Goal: Transaction & Acquisition: Purchase product/service

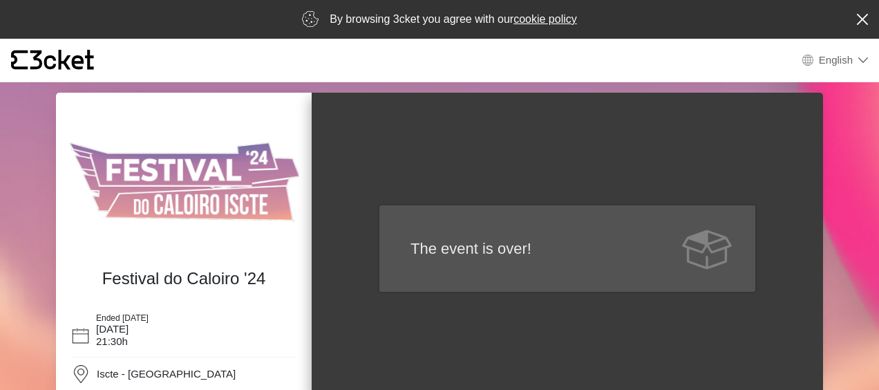
click at [263, 274] on h4 "Festival do Caloiro '24" at bounding box center [183, 279] width 217 height 20
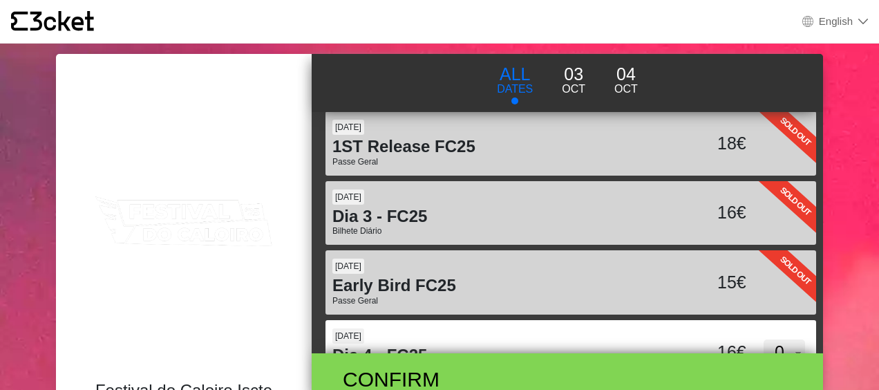
scroll to position [121, 0]
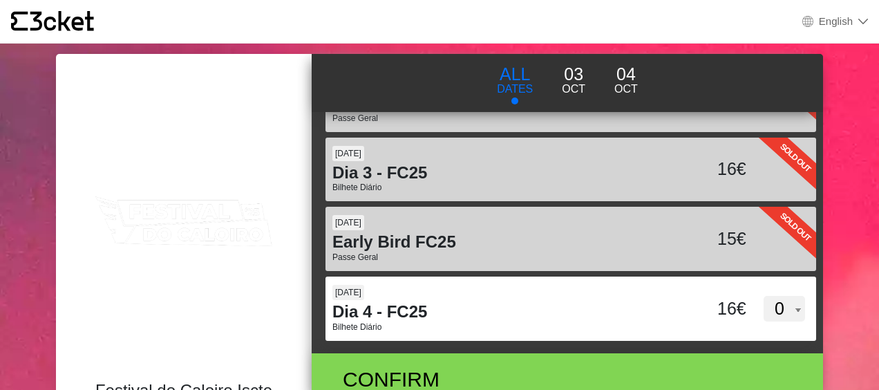
click at [624, 81] on p "Oct" at bounding box center [625, 89] width 23 height 17
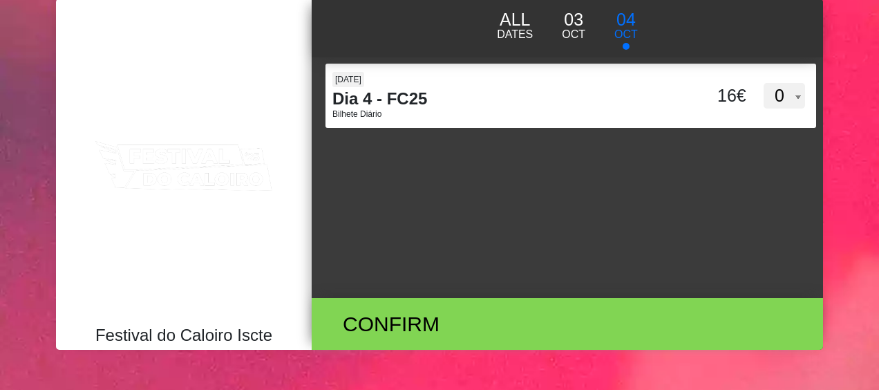
scroll to position [0, 0]
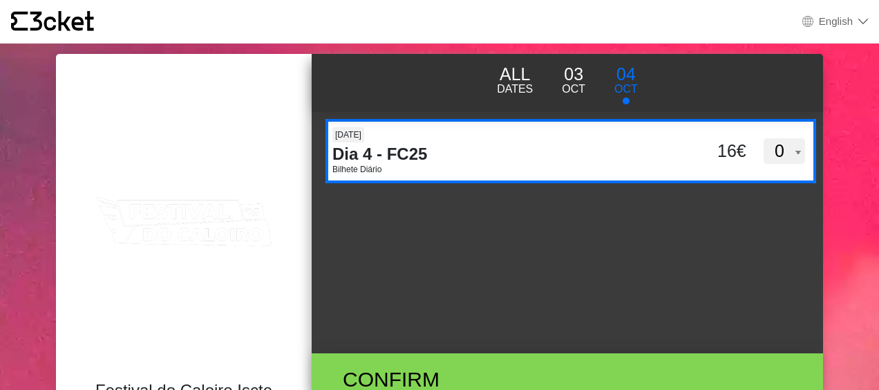
click at [793, 149] on select "0 1 2 3 4 5" at bounding box center [783, 151] width 41 height 26
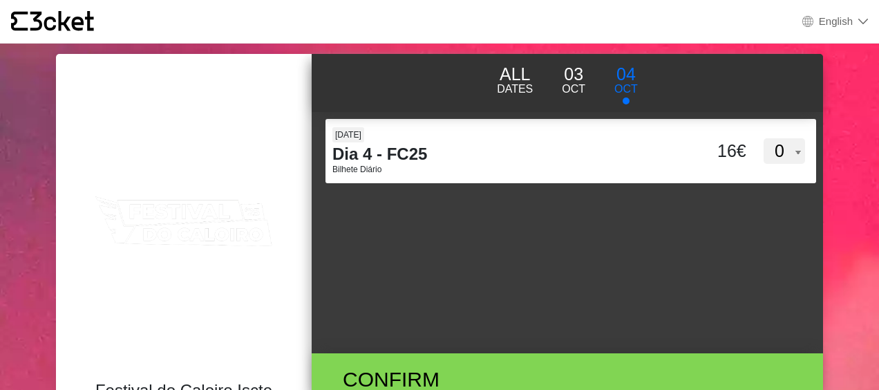
click at [590, 212] on div "Sold Out 03 [DATE] Release FC25 Passe Geral 23€ Sold Out 03 [DATE] Release FC25…" at bounding box center [567, 232] width 511 height 241
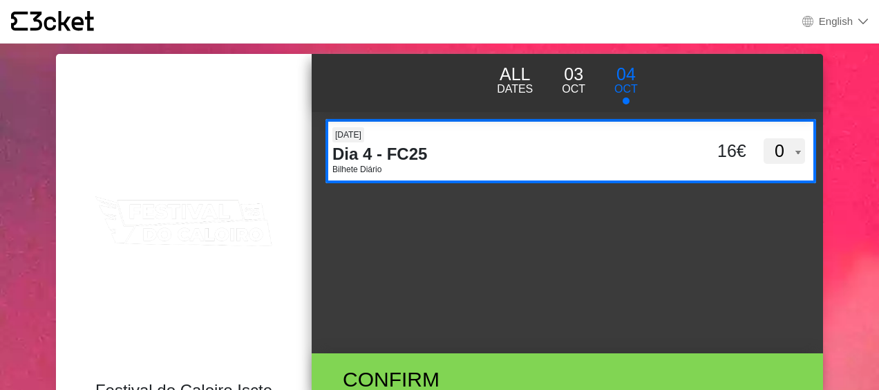
click at [799, 146] on div "0 1 2 3 4 5" at bounding box center [784, 151] width 70 height 26
click at [548, 140] on input "WFd6bU1XZDlueGZBWFpobjc4ZnRVdz09" at bounding box center [436, 129] width 222 height 21
click at [785, 153] on select "0 1 2 3 4 5" at bounding box center [783, 151] width 41 height 26
select select "2"
click at [763, 138] on select "0 1 2 3 4 5" at bounding box center [783, 151] width 41 height 26
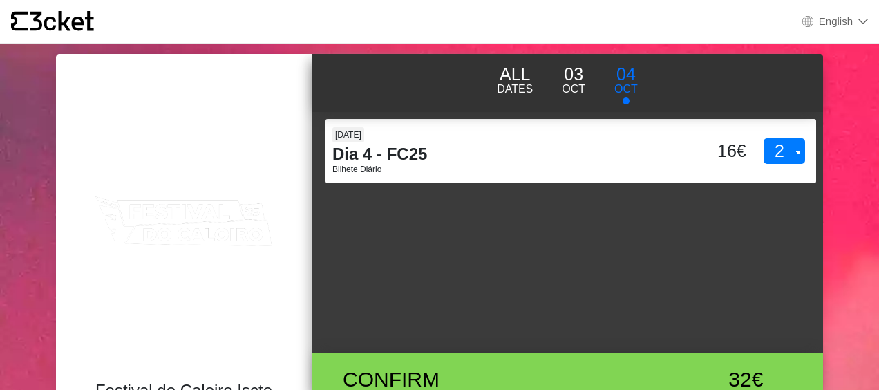
click at [549, 260] on div "Sold Out 03 [DATE] Release FC25 Passe Geral 23€ Sold Out 03 [DATE] Release FC25…" at bounding box center [567, 232] width 511 height 241
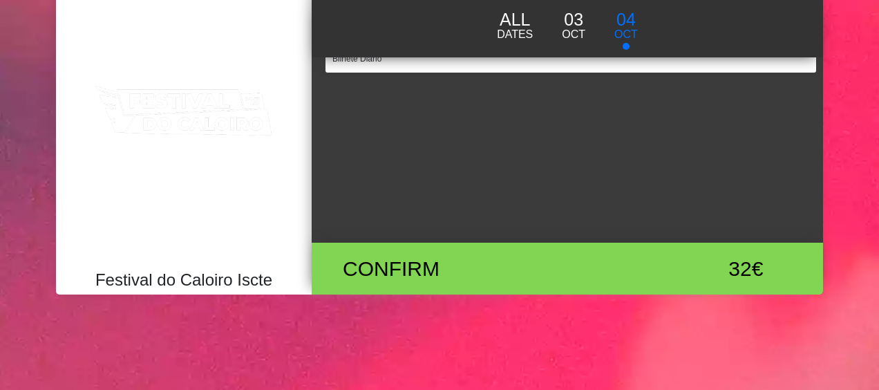
scroll to position [148, 0]
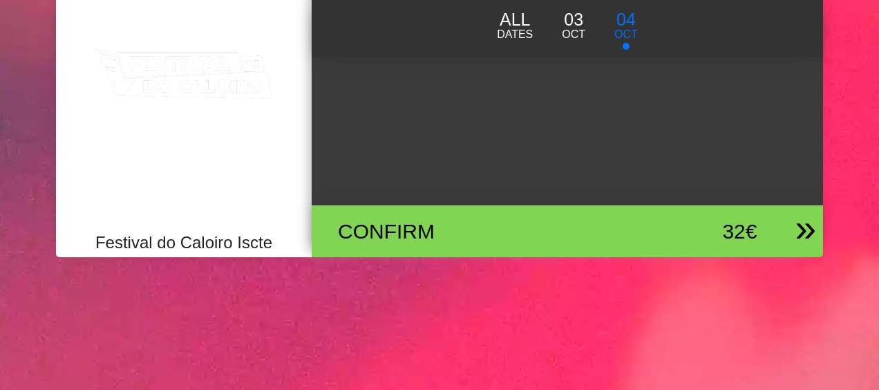
click at [398, 234] on div "Confirm" at bounding box center [483, 231] width 312 height 31
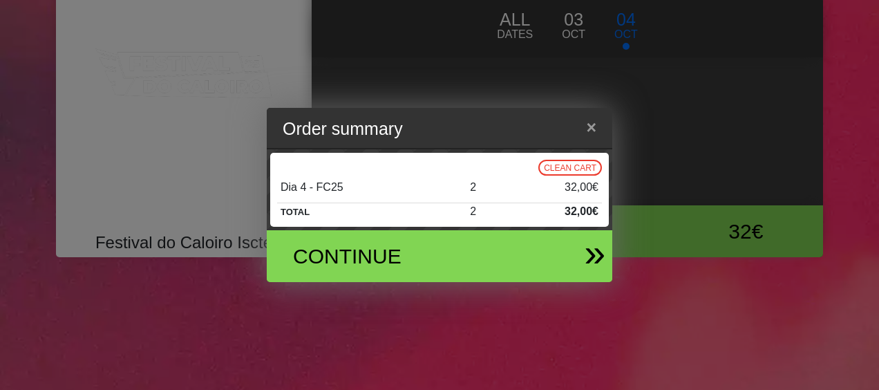
click at [352, 253] on div "Continue" at bounding box center [384, 255] width 202 height 31
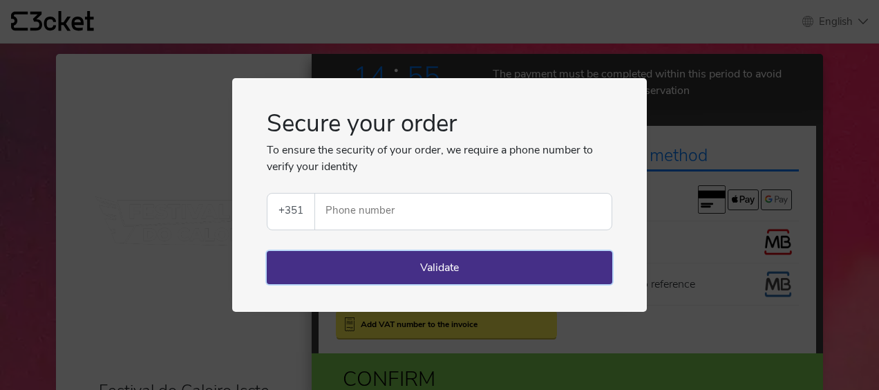
click at [481, 267] on button "Validate" at bounding box center [439, 267] width 345 height 33
